Goal: Information Seeking & Learning: Learn about a topic

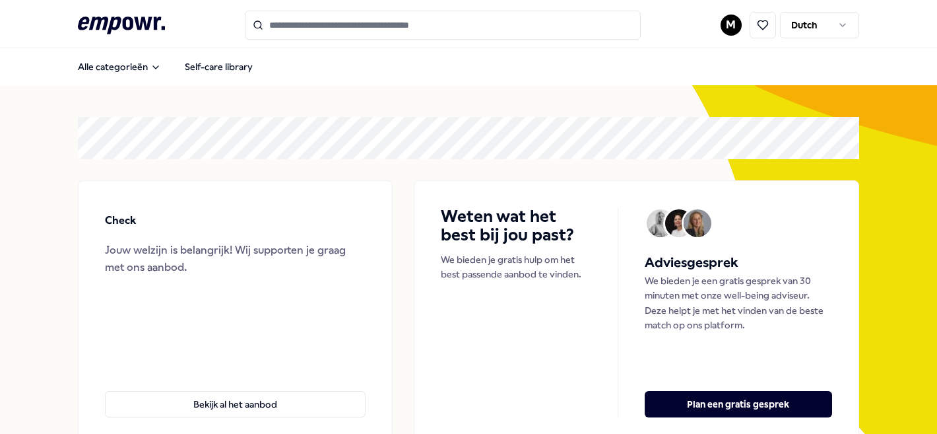
click at [123, 51] on div "Alle categorieën Self-care library" at bounding box center [468, 67] width 781 height 32
click at [127, 65] on button "Alle categorieën" at bounding box center [119, 66] width 104 height 26
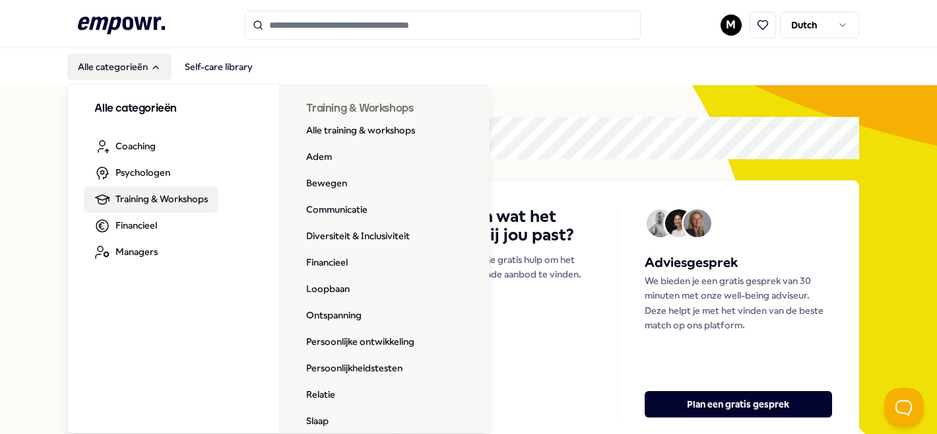
click at [172, 195] on span "Training & Workshops" at bounding box center [162, 198] width 92 height 15
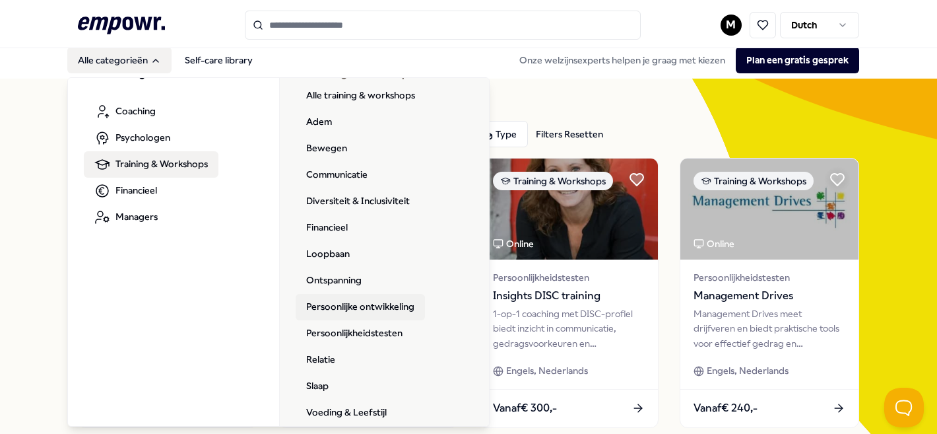
scroll to position [30, 0]
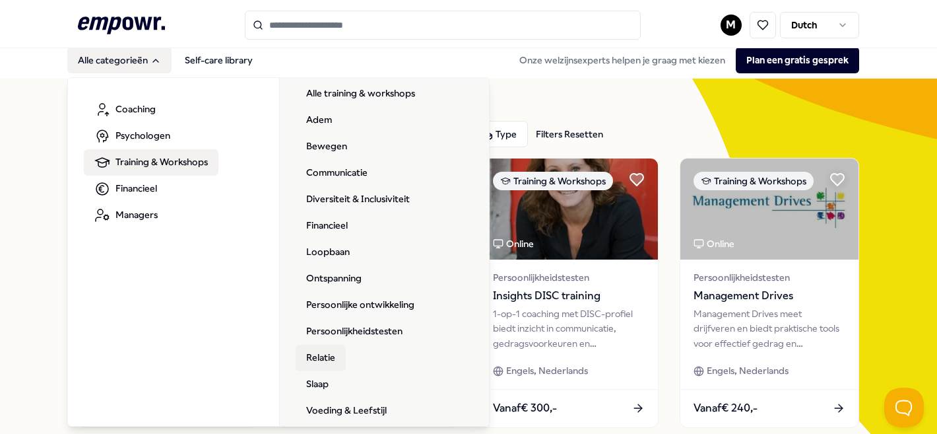
click at [334, 359] on link "Relatie" at bounding box center [321, 358] width 50 height 26
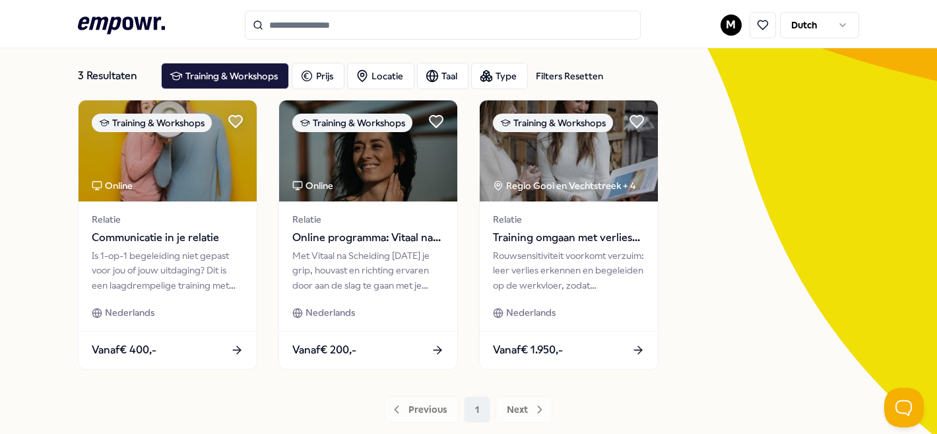
scroll to position [61, 0]
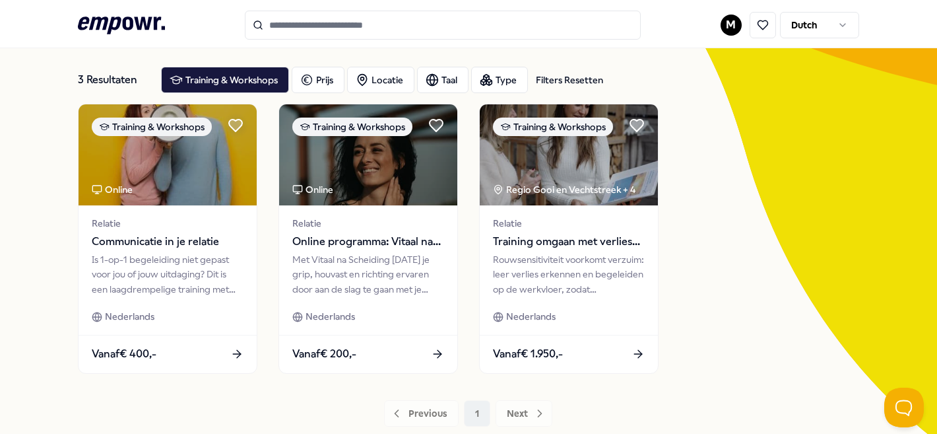
click at [134, 23] on icon ".empowr-logo_svg__cls-1{fill:#03032f}" at bounding box center [121, 25] width 87 height 24
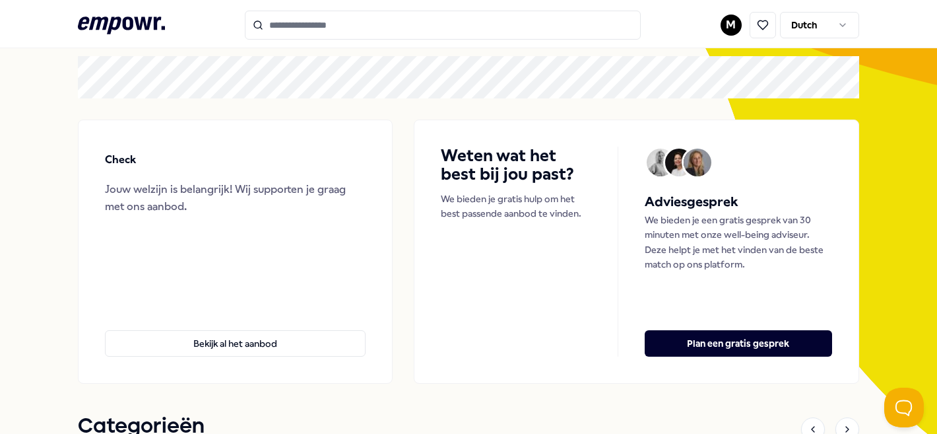
click at [315, 33] on input "Search for products, categories or subcategories" at bounding box center [443, 25] width 396 height 29
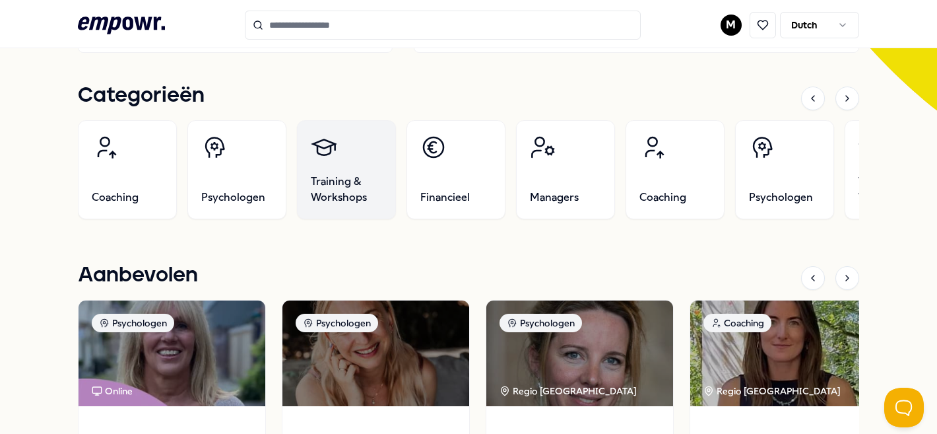
click at [335, 131] on link "Training & Workshops" at bounding box center [346, 169] width 99 height 99
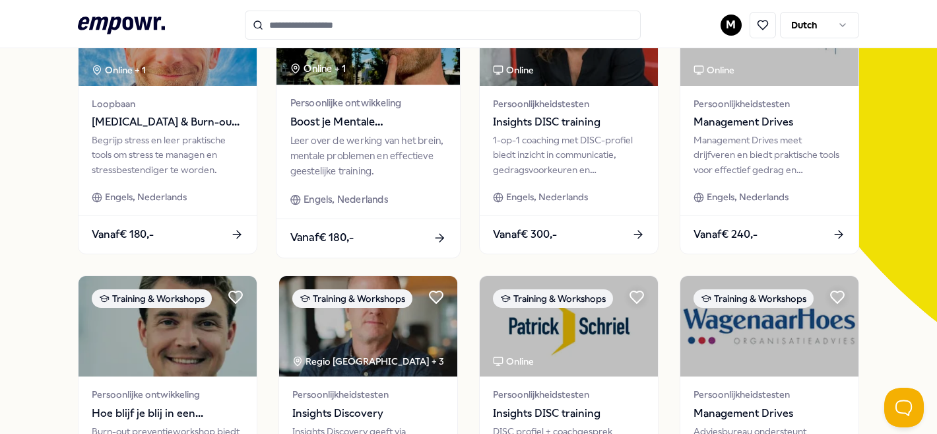
scroll to position [115, 0]
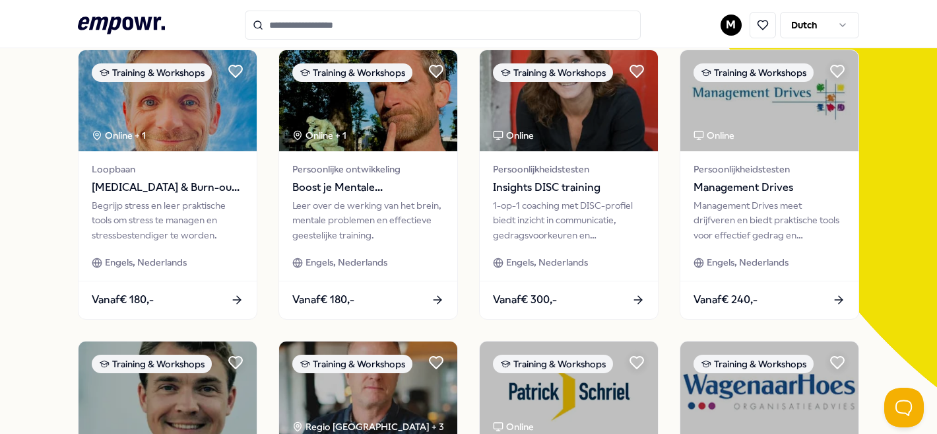
click at [419, 29] on input "Search for products, categories or subcategories" at bounding box center [443, 25] width 396 height 29
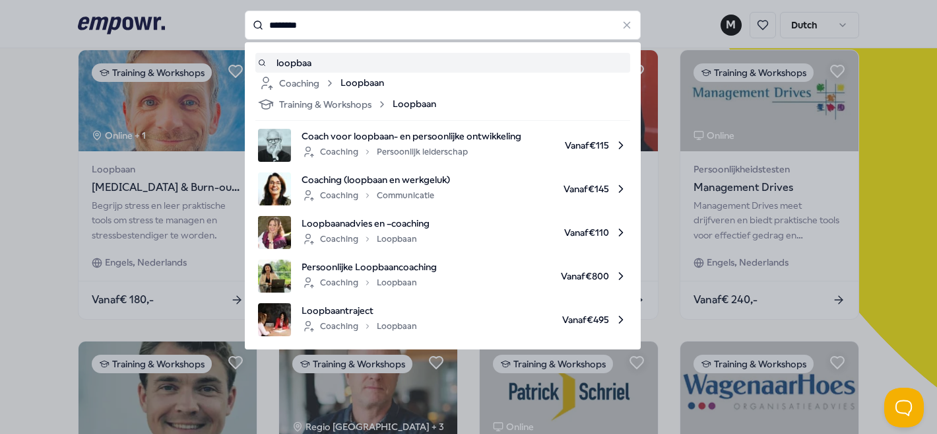
type input "********"
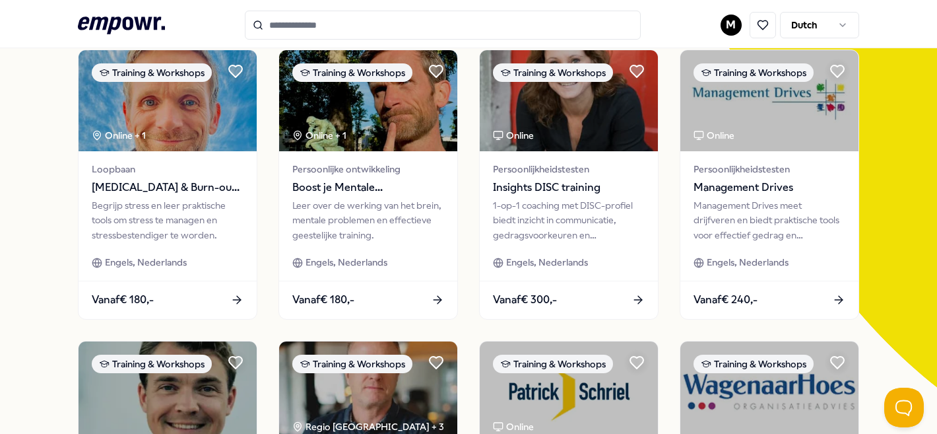
type input "********"
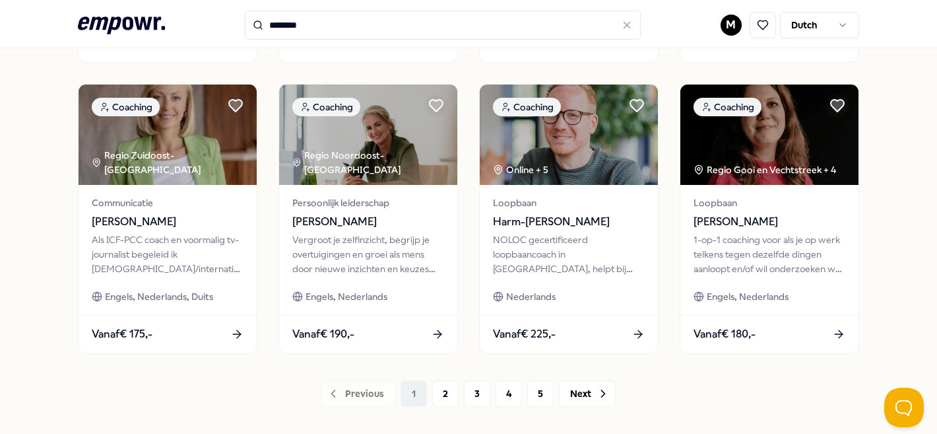
scroll to position [663, 0]
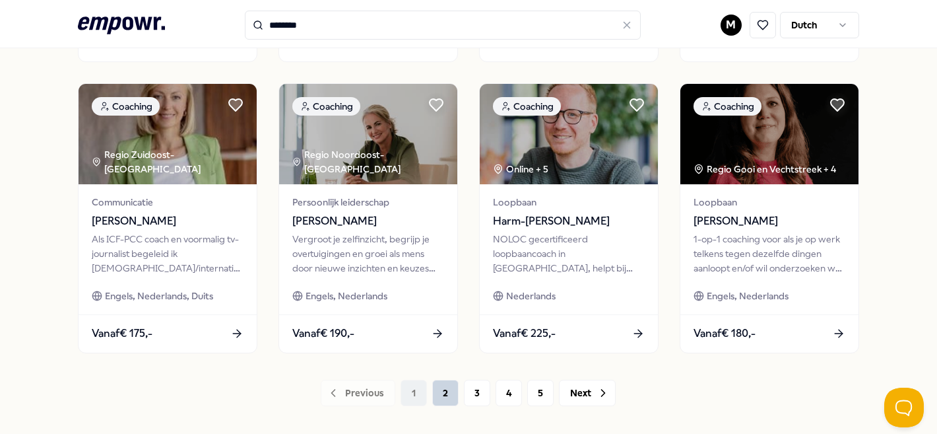
click at [442, 391] on button "2" at bounding box center [445, 393] width 26 height 26
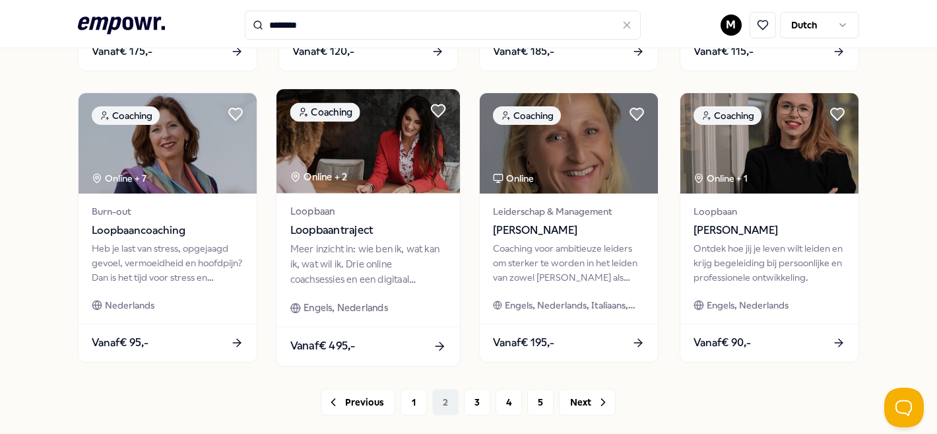
scroll to position [652, 0]
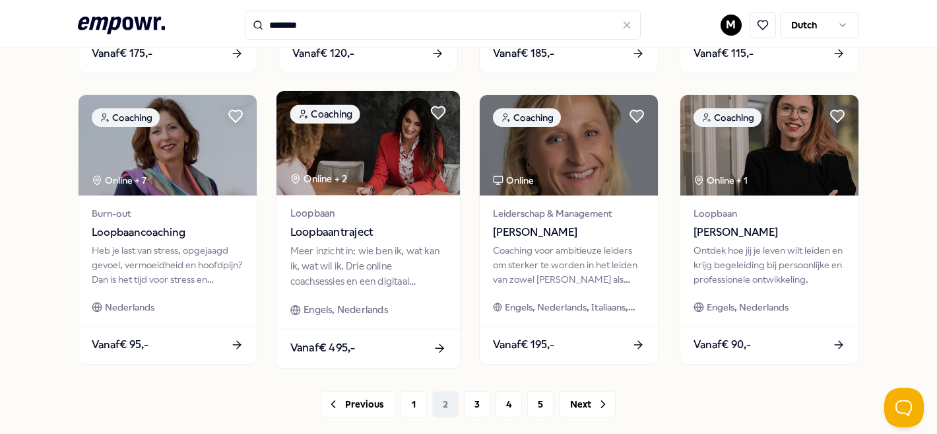
click at [401, 236] on span "Loopbaantraject" at bounding box center [368, 231] width 156 height 17
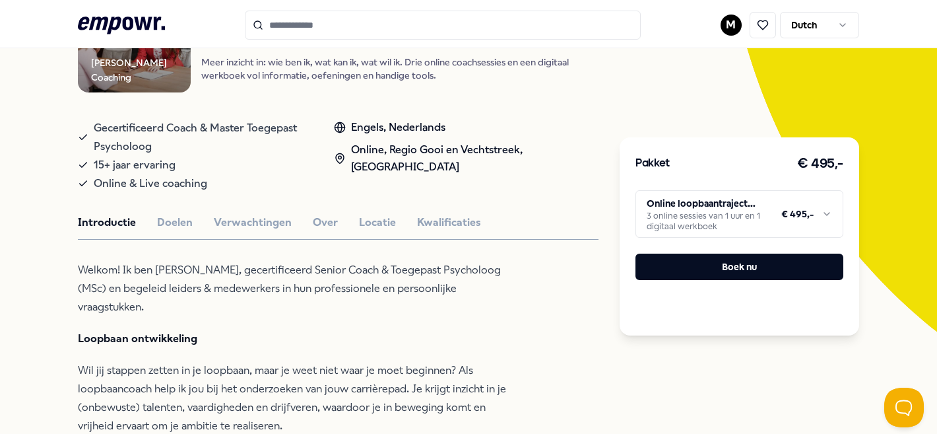
scroll to position [196, 0]
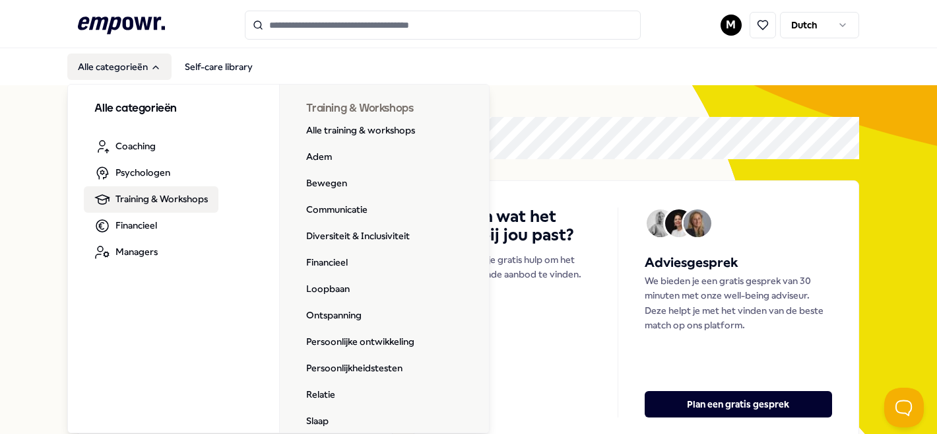
click at [165, 198] on span "Training & Workshops" at bounding box center [162, 198] width 92 height 15
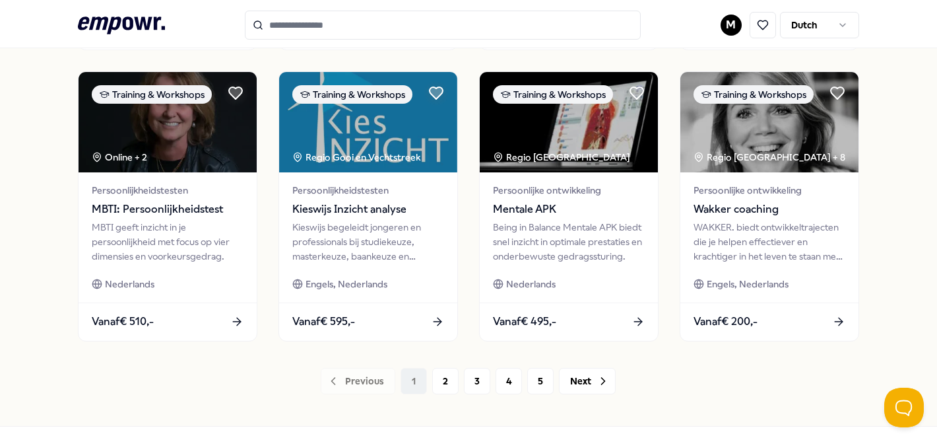
scroll to position [674, 0]
